Goal: Task Accomplishment & Management: Use online tool/utility

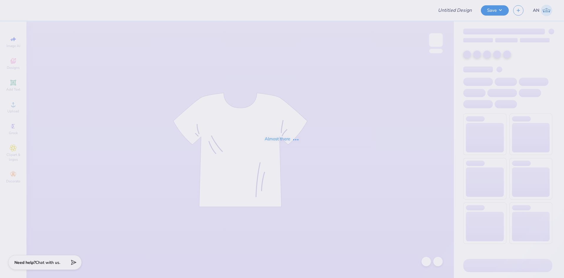
type input "FPS239839"
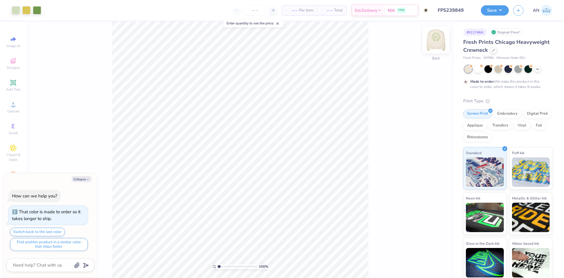
click at [439, 45] on img at bounding box center [437, 40] width 24 height 24
type textarea "x"
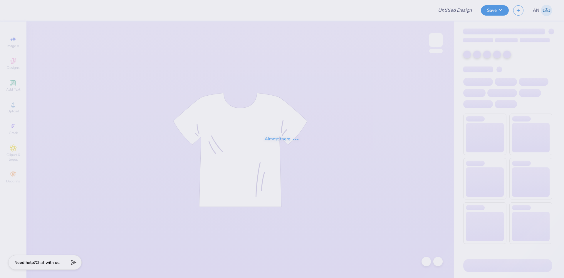
type input "FPS239851"
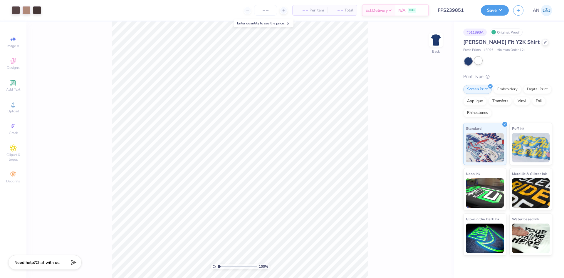
click at [477, 60] on div at bounding box center [479, 61] width 8 height 8
click at [467, 59] on div at bounding box center [469, 61] width 8 height 8
click at [477, 63] on div at bounding box center [479, 61] width 8 height 8
type input "1.35199925397499"
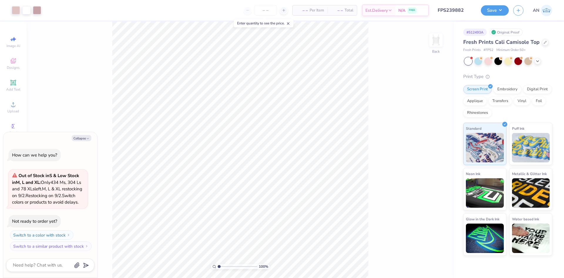
type textarea "x"
type input "1"
type textarea "x"
type input "4.33"
type input "4.14"
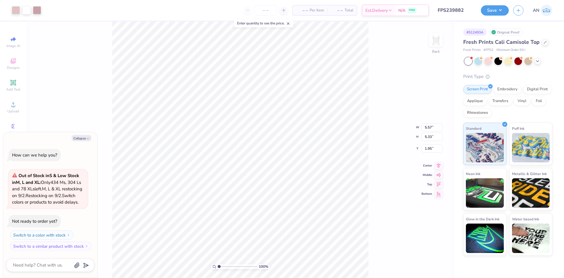
type input "3.14"
type textarea "x"
type input "2.27"
click at [500, 9] on button "Save" at bounding box center [495, 9] width 28 height 10
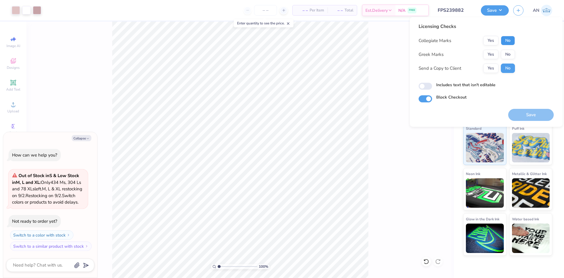
click at [507, 43] on button "No" at bounding box center [508, 40] width 14 height 9
click at [508, 54] on button "No" at bounding box center [508, 54] width 14 height 9
drag, startPoint x: 518, startPoint y: 115, endPoint x: 506, endPoint y: 118, distance: 12.7
click at [517, 115] on button "Save" at bounding box center [532, 115] width 46 height 12
type textarea "x"
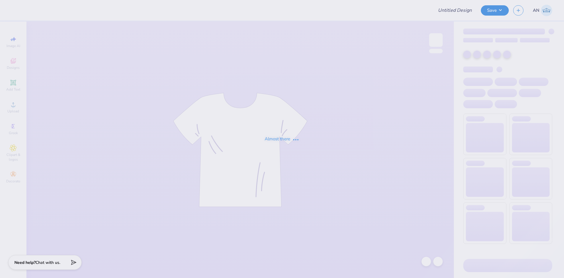
type input "FPS239879"
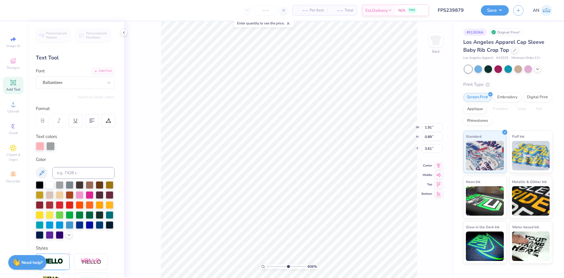
type input "6.05509823375817"
type input "1.94"
type input "2.56"
type input "3.00581987268404"
type input "2.60"
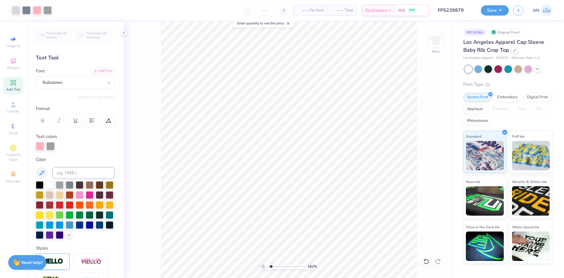
type input "2.71964221644285"
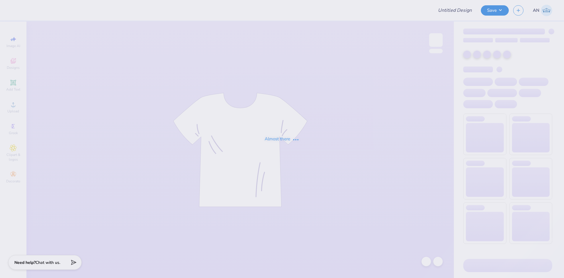
type input "FPS239871"
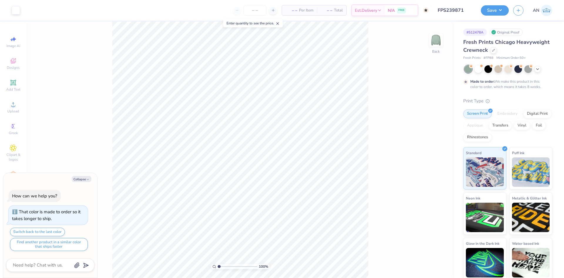
type textarea "x"
type input "1.35006143669128"
type textarea "x"
type input "1"
type textarea "x"
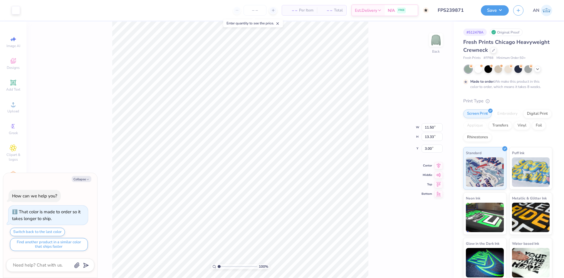
type input "7.09"
type input "8.22"
type input "8.11"
type textarea "x"
type input "2.62"
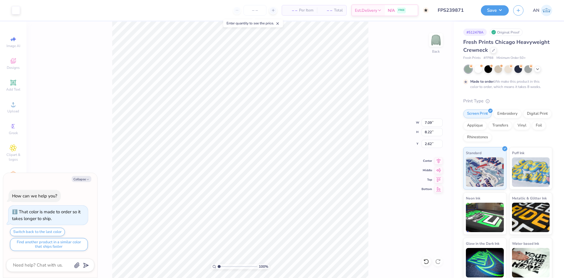
type textarea "x"
type input "2.22643191709162"
type textarea "x"
type input "2.22643191709162"
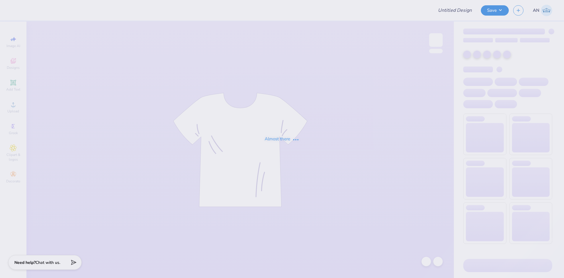
type input "FPS239887"
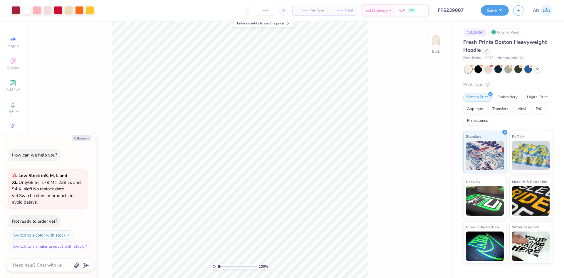
type textarea "x"
type input "4.05804149575103"
type textarea "x"
type input "4.05804149575103"
type textarea "x"
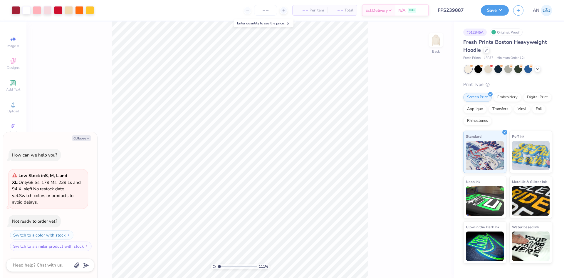
type input "1"
type textarea "x"
type input "1.64913377760655"
type textarea "x"
type input "6.05509823375817"
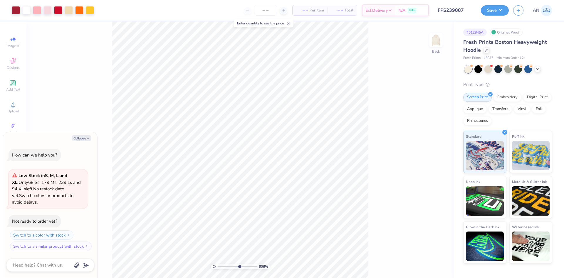
type textarea "x"
type input "6.05509823375817"
type textarea "x"
type input "4.05804149575103"
type textarea "x"
